Goal: Information Seeking & Learning: Learn about a topic

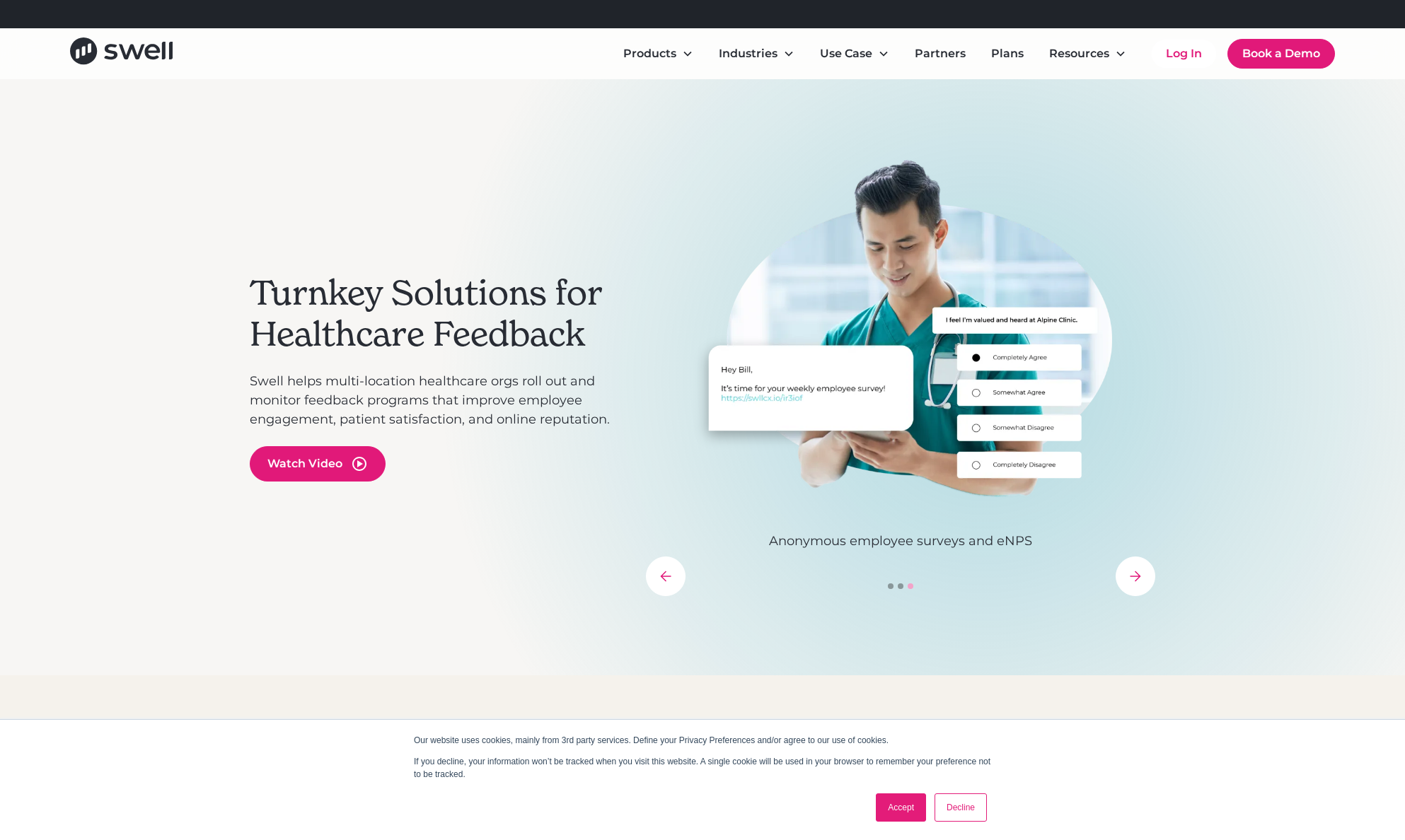
click at [897, 807] on link "Accept" at bounding box center [901, 807] width 50 height 28
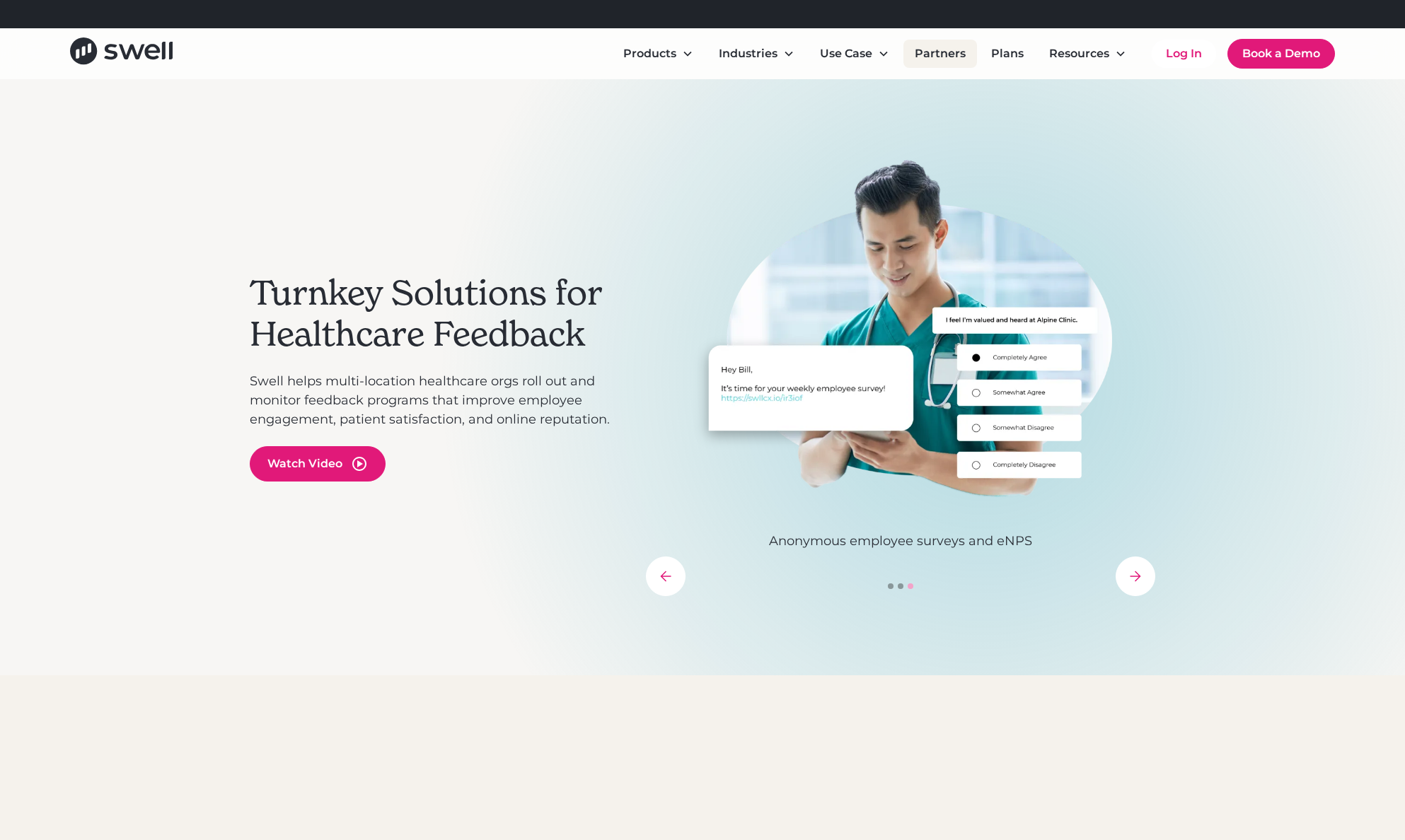
click at [917, 57] on link "Partners" at bounding box center [940, 54] width 73 height 28
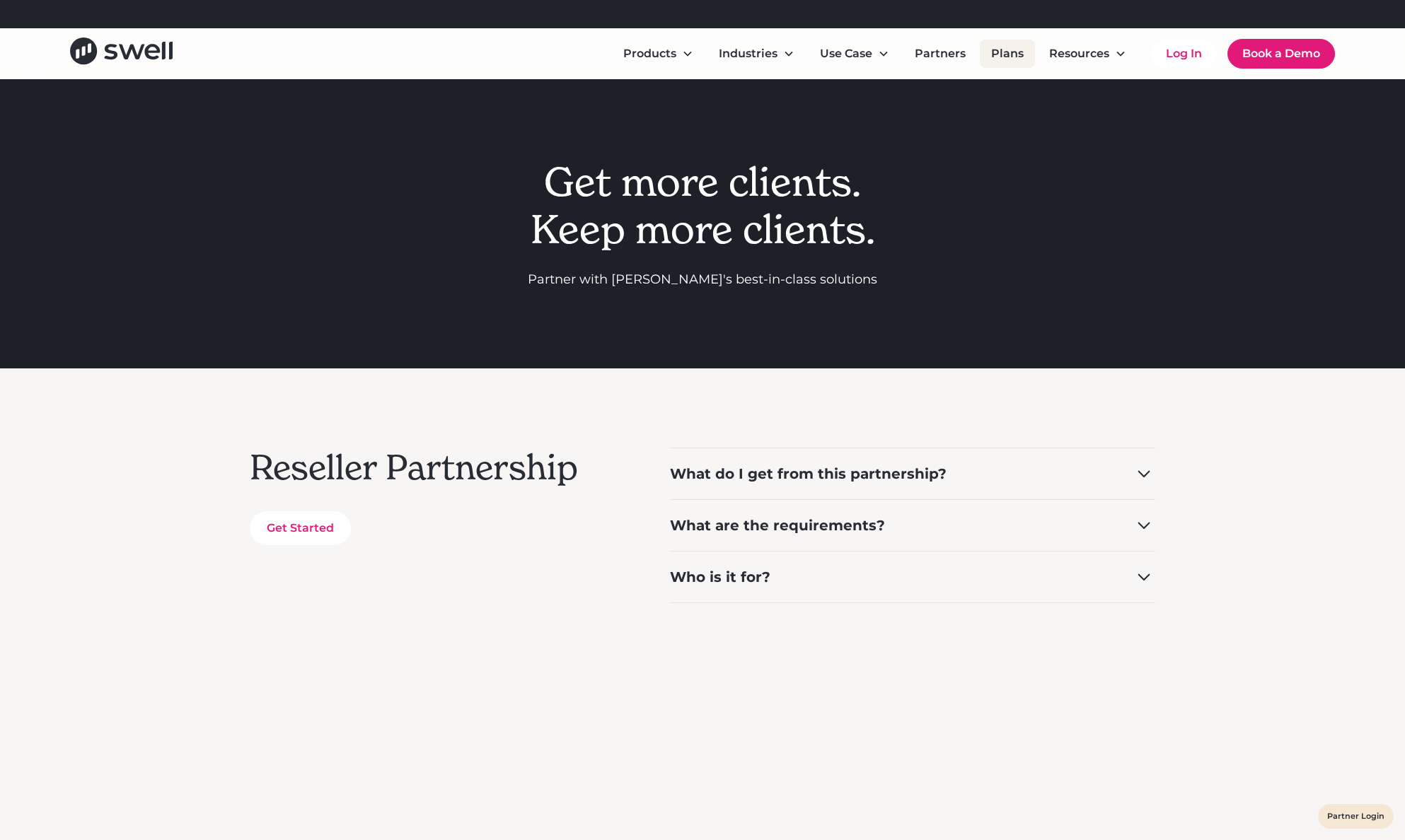
click at [991, 58] on link "Plans" at bounding box center [1007, 54] width 55 height 28
